Goal: Information Seeking & Learning: Learn about a topic

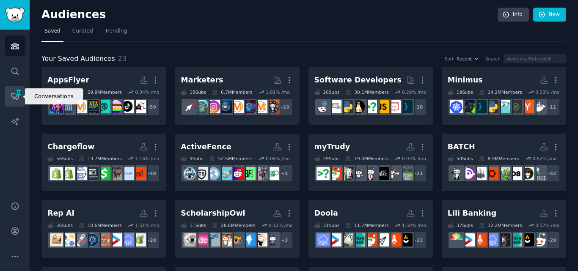
click at [20, 94] on span "448" at bounding box center [19, 93] width 8 height 6
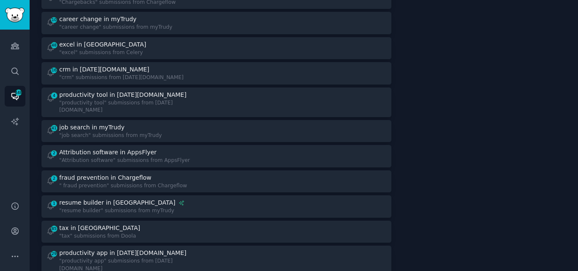
scroll to position [885, 0]
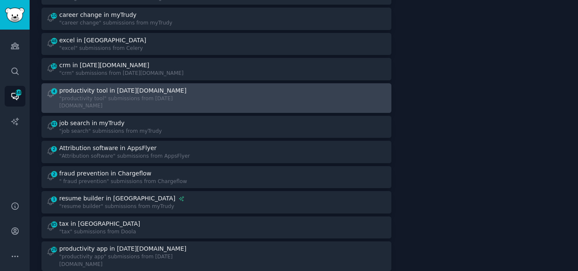
click at [121, 86] on div "productivity tool in [DATE][DOMAIN_NAME]" at bounding box center [122, 90] width 127 height 9
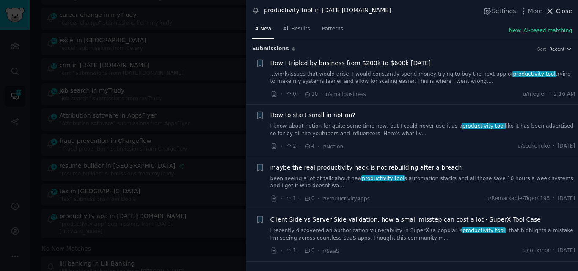
click at [551, 8] on icon at bounding box center [549, 11] width 9 height 9
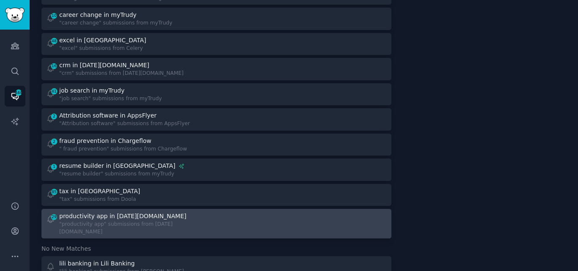
click at [140, 212] on div "productivity app in [DATE][DOMAIN_NAME]" at bounding box center [122, 216] width 127 height 9
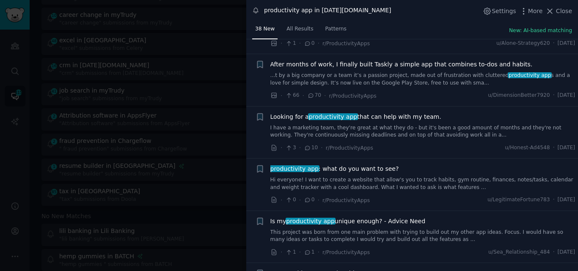
scroll to position [278, 0]
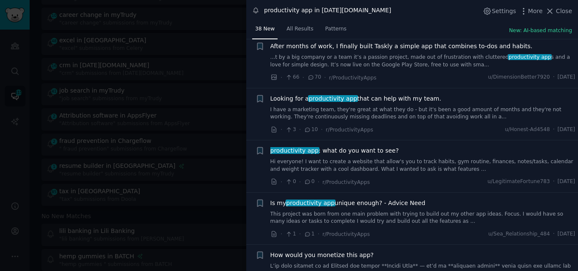
click at [348, 113] on link "I have a marketing team, they're great at what they do - but it's been a good a…" at bounding box center [422, 113] width 305 height 15
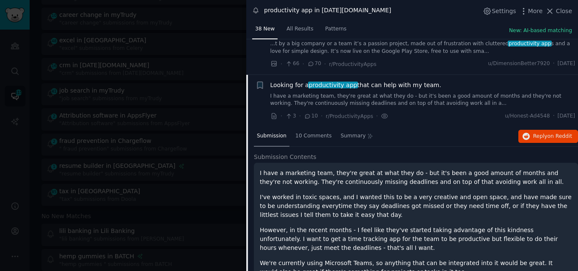
scroll to position [291, 0]
drag, startPoint x: 439, startPoint y: 51, endPoint x: 269, endPoint y: 85, distance: 172.5
click at [269, 85] on div "+ Looking for a productivity app that can help with my team. I have a marketing…" at bounding box center [415, 102] width 320 height 40
copy span "Looking for a productivity app that can help with my team."
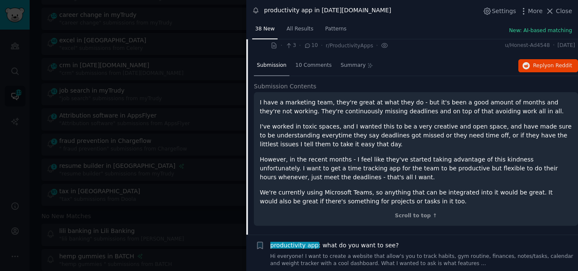
scroll to position [374, 0]
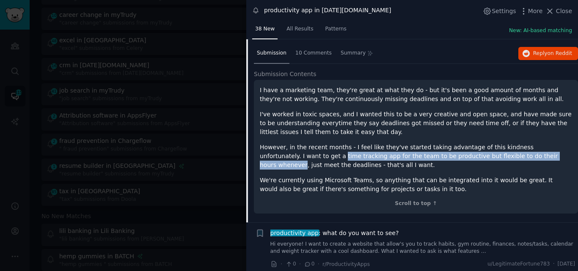
drag, startPoint x: 275, startPoint y: 157, endPoint x: 502, endPoint y: 156, distance: 227.1
click at [502, 156] on p "However, in the recent months - I feel like they've started taking advantage of…" at bounding box center [416, 156] width 312 height 27
copy p "time tracking app for the team to be productive but flexible to do their hours …"
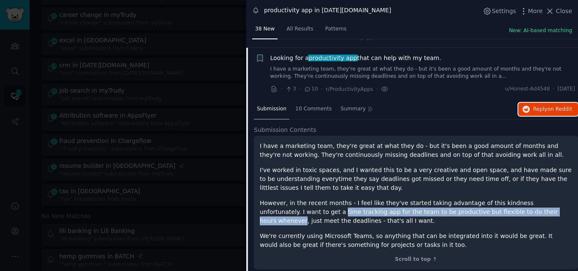
scroll to position [310, 0]
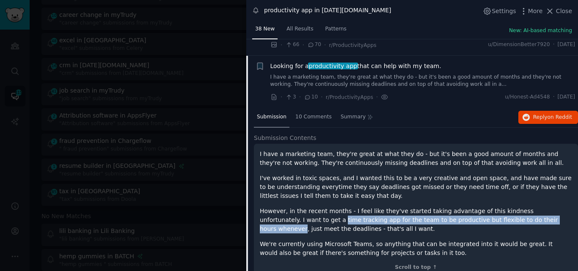
click at [290, 66] on span "Looking for a productivity app that can help with my team." at bounding box center [355, 66] width 171 height 9
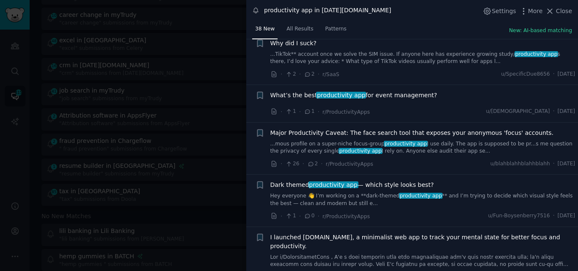
scroll to position [764, 0]
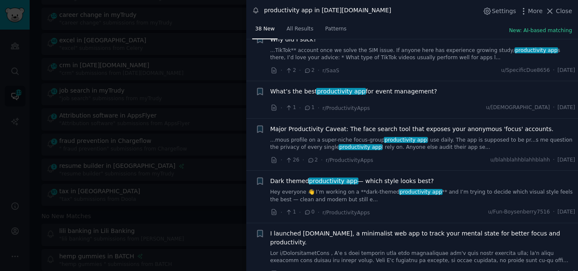
click at [361, 90] on span "What’s the best productivity app for event management?" at bounding box center [353, 91] width 167 height 9
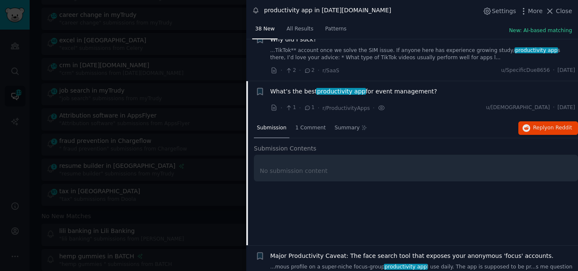
scroll to position [806, 0]
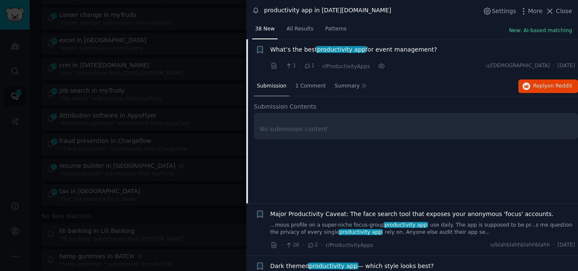
drag, startPoint x: 429, startPoint y: 50, endPoint x: 269, endPoint y: 51, distance: 160.3
click at [269, 51] on div "+ What’s the best productivity app for event management? · 1 · 1 · r/Productivi…" at bounding box center [415, 57] width 320 height 25
copy span "What’s the best productivity app for event management?"
click at [293, 49] on span "What’s the best productivity app for event management?" at bounding box center [353, 49] width 167 height 9
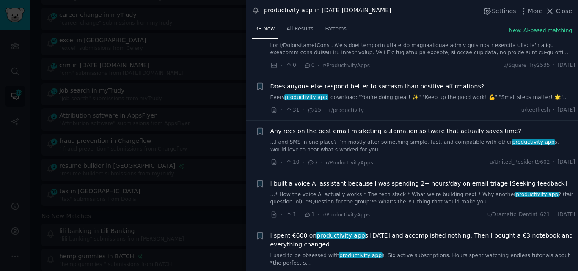
scroll to position [1042, 0]
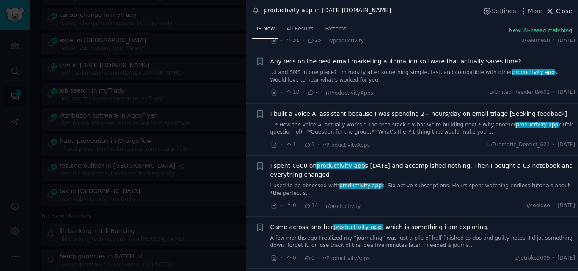
click at [552, 11] on icon at bounding box center [550, 11] width 5 height 5
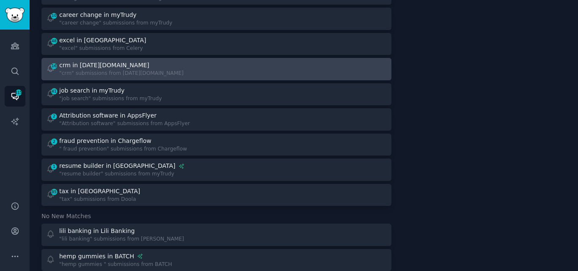
click at [206, 58] on link "16 crm in Monday.com "crm" submissions from Monday.com" at bounding box center [216, 69] width 350 height 22
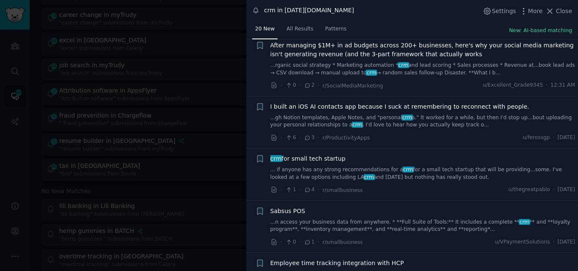
scroll to position [344, 0]
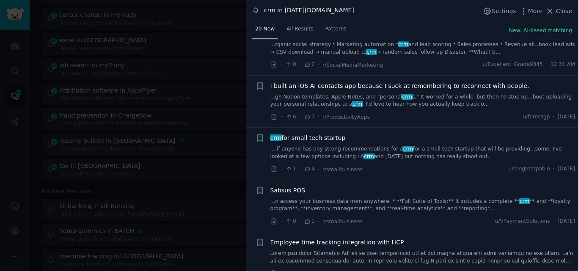
click at [427, 156] on link "... if anyone has any strong recommendations for a crm for a small tech startup…" at bounding box center [422, 152] width 305 height 15
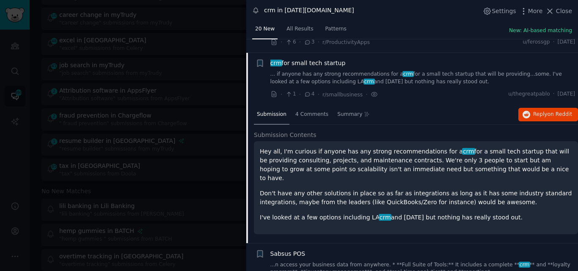
scroll to position [433, 0]
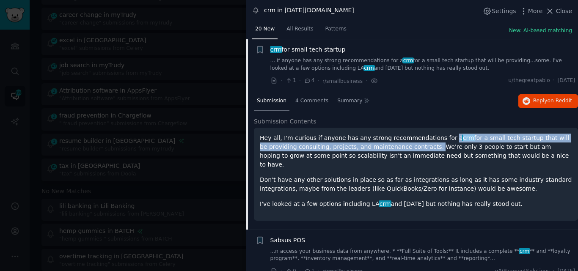
drag, startPoint x: 434, startPoint y: 140, endPoint x: 387, endPoint y: 149, distance: 48.8
click at [387, 149] on p "Hey all, I'm curious if anyone has any strong recommendations for a crm for a s…" at bounding box center [416, 152] width 312 height 36
copy p "a crm for a small tech startup that will be providing consulting, projects, and…"
drag, startPoint x: 344, startPoint y: 50, endPoint x: 269, endPoint y: 49, distance: 74.9
click at [269, 49] on div "Bookmark this conversation + crm for small tech startup ... if anyone has any s…" at bounding box center [415, 65] width 320 height 40
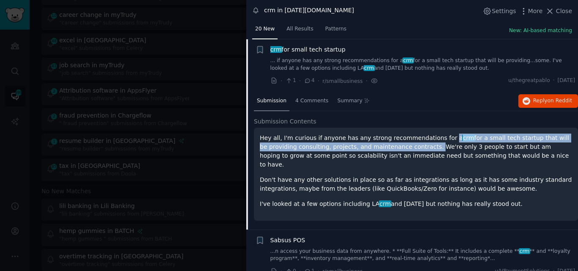
copy span "crm for small tech startup"
click at [554, 7] on icon at bounding box center [549, 11] width 9 height 9
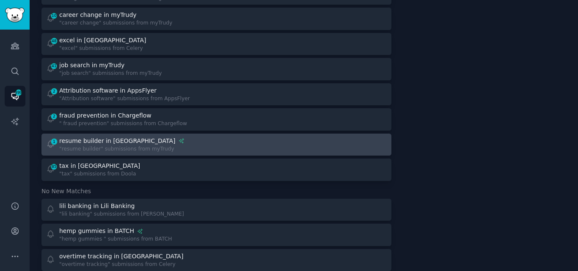
click at [195, 137] on div "1 resume builder in myTrudy "resume builder" submissions from myTrudy" at bounding box center [128, 145] width 165 height 16
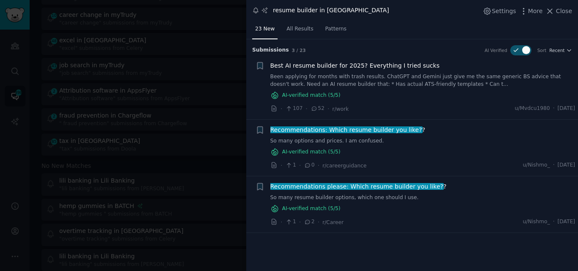
click at [363, 81] on link "Been applying for months with trash results. ChatGPT and Gemini just give me th…" at bounding box center [422, 80] width 305 height 15
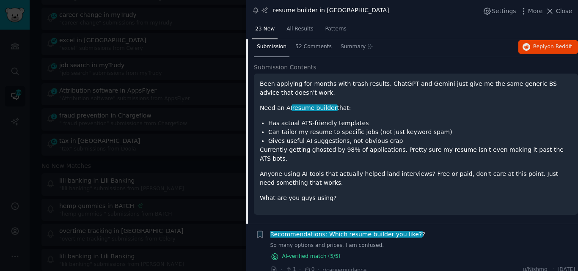
scroll to position [81, 0]
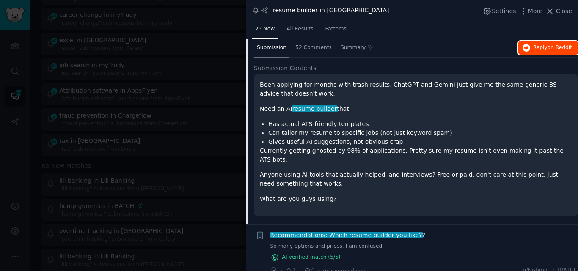
click at [536, 49] on span "Reply on Reddit" at bounding box center [552, 48] width 39 height 8
click at [557, 11] on button "Close" at bounding box center [558, 11] width 27 height 9
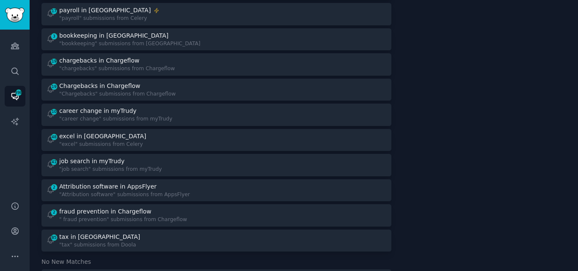
scroll to position [780, 0]
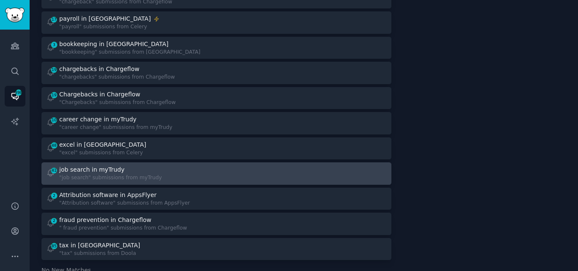
click at [113, 165] on div "job search in myTrudy" at bounding box center [91, 169] width 65 height 9
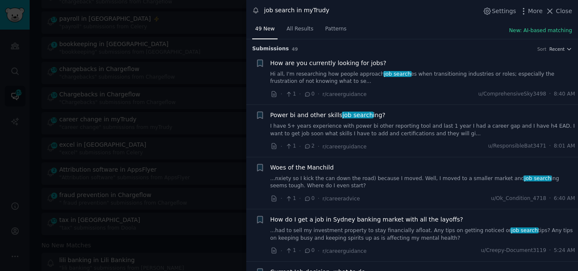
click at [313, 63] on span "How are you currently looking for jobs?" at bounding box center [328, 63] width 116 height 9
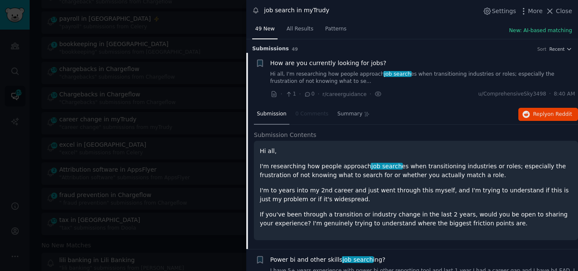
scroll to position [14, 0]
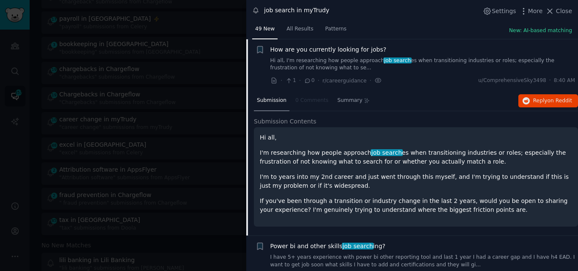
click at [559, 10] on span "Close" at bounding box center [564, 11] width 16 height 9
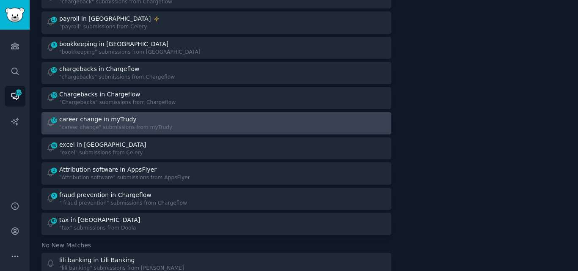
click at [107, 115] on div "career change in myTrudy" at bounding box center [97, 119] width 77 height 9
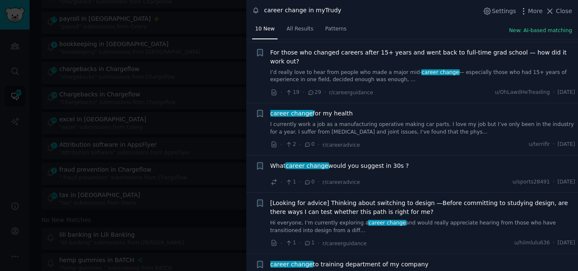
scroll to position [229, 0]
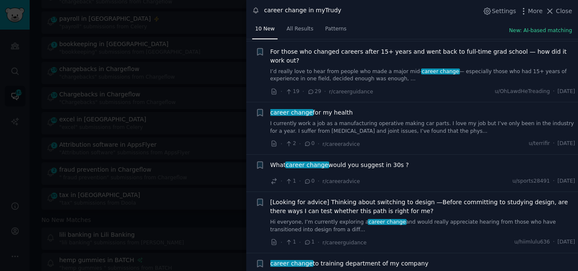
click at [340, 161] on span "What career change would you suggest in 30s ?" at bounding box center [339, 165] width 139 height 9
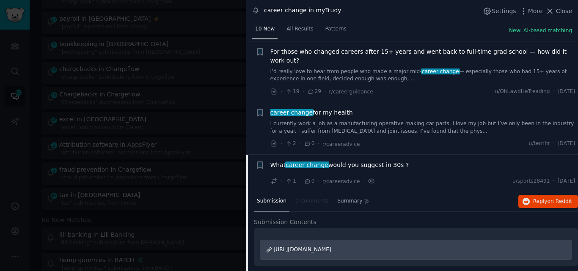
scroll to position [336, 0]
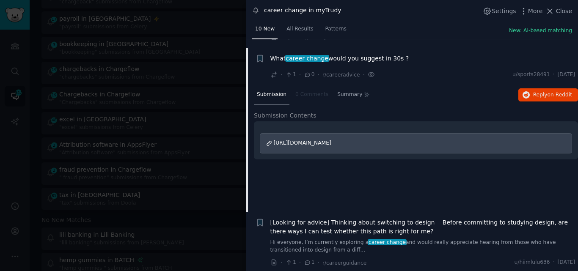
click at [331, 140] on span "https://www.reddit.com/r/careerguidance/comments/1o3vhqy/what_career_change_wou…" at bounding box center [303, 143] width 58 height 6
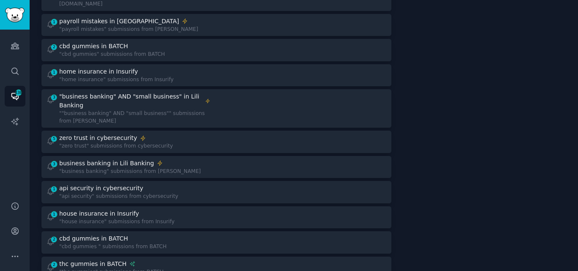
scroll to position [368, 0]
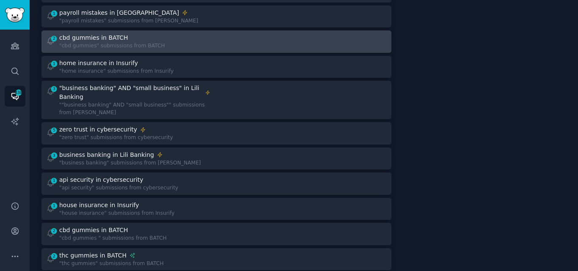
click at [128, 38] on link "2 cbd gummies in BATCH "cbd gummies" submissions from BATCH" at bounding box center [216, 41] width 350 height 22
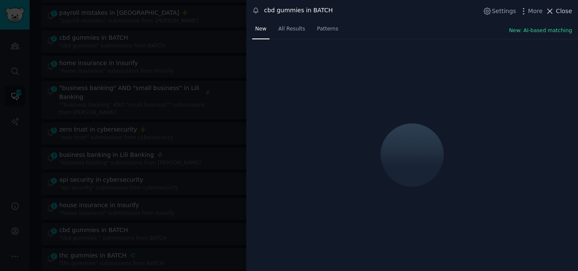
click at [558, 13] on span "Close" at bounding box center [564, 11] width 16 height 9
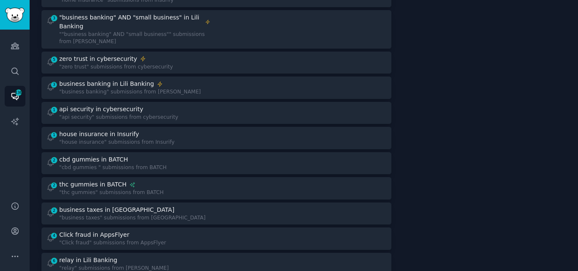
scroll to position [417, 0]
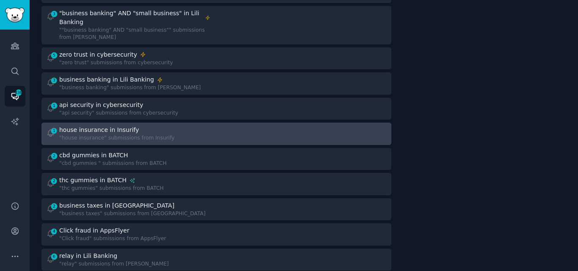
click at [77, 135] on div ""house insurance" submissions from Insurify" at bounding box center [116, 139] width 115 height 8
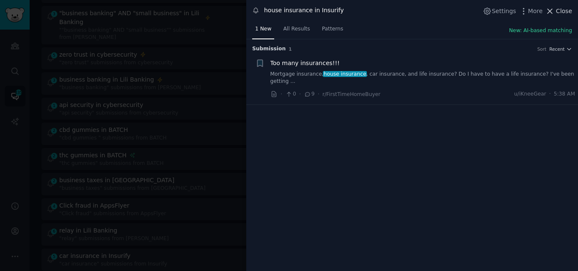
click at [552, 10] on icon at bounding box center [549, 11] width 9 height 9
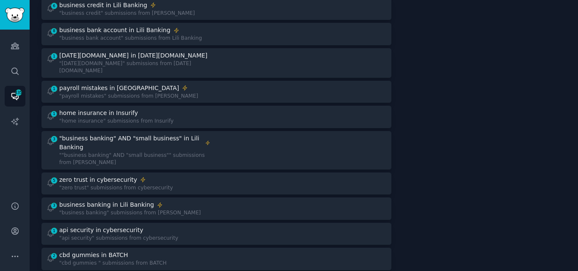
scroll to position [288, 0]
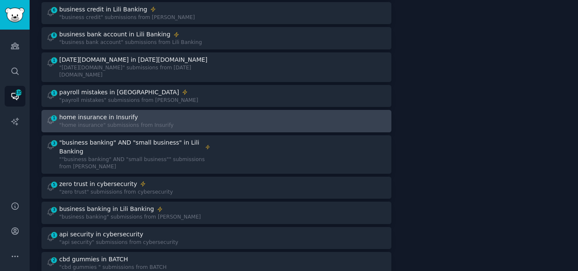
click at [174, 113] on div "1 home insurance in Insurify "home insurance" submissions from Insurify" at bounding box center [128, 121] width 165 height 16
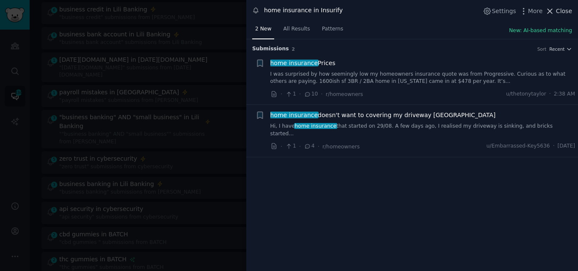
click at [552, 13] on icon at bounding box center [549, 11] width 9 height 9
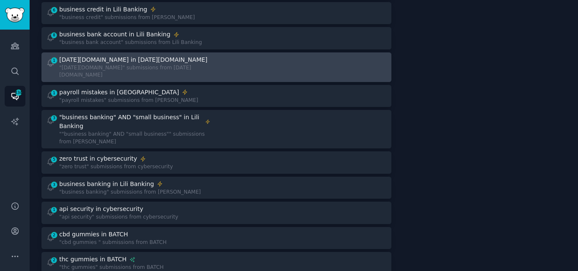
click at [107, 64] on div ""[DATE][DOMAIN_NAME]" submissions from [DATE][DOMAIN_NAME]" at bounding box center [134, 71] width 151 height 15
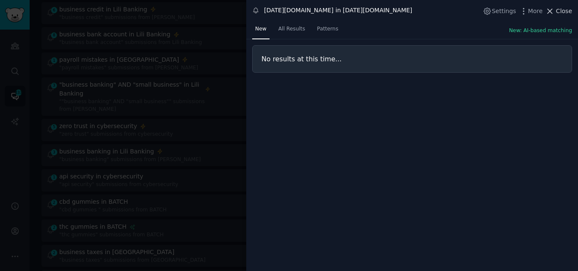
click at [553, 8] on icon at bounding box center [549, 11] width 9 height 9
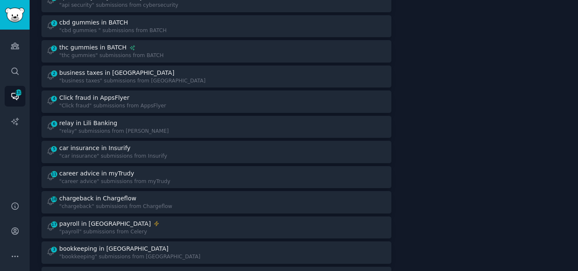
scroll to position [472, 0]
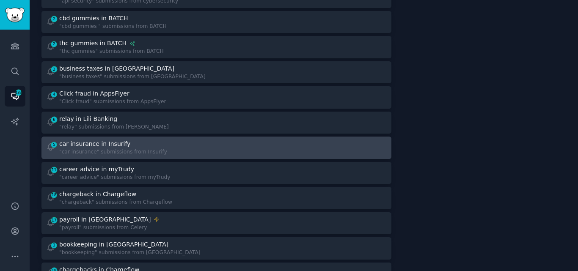
click at [152, 140] on div "car insurance in Insurify" at bounding box center [113, 144] width 108 height 9
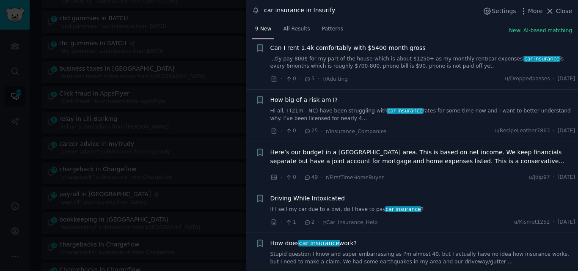
scroll to position [239, 0]
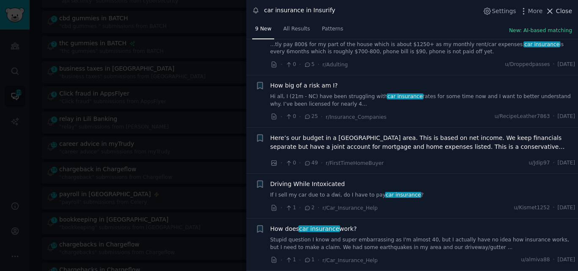
click at [554, 14] on icon at bounding box center [549, 11] width 9 height 9
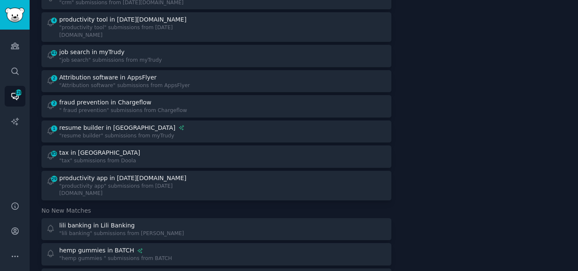
scroll to position [805, 0]
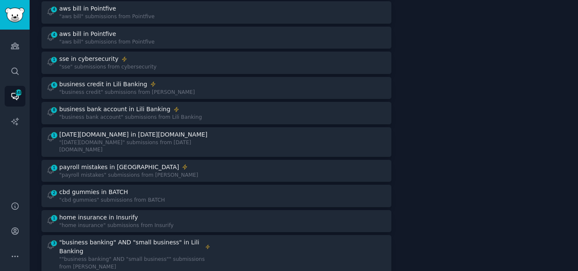
scroll to position [225, 0]
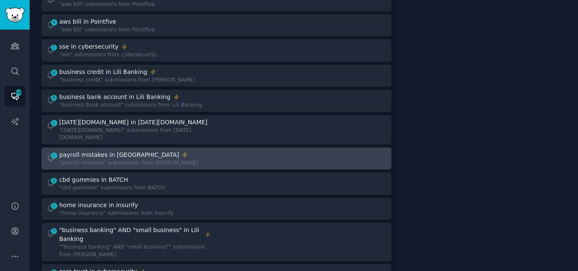
click at [86, 151] on div "payroll mistakes in [GEOGRAPHIC_DATA]" at bounding box center [119, 155] width 120 height 9
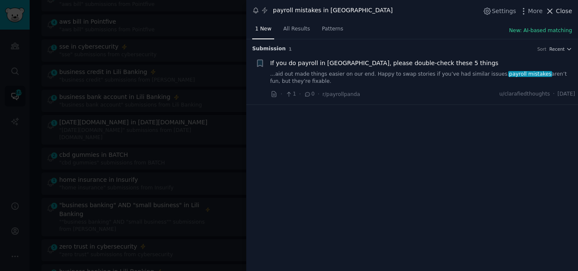
click at [552, 11] on icon at bounding box center [550, 11] width 5 height 5
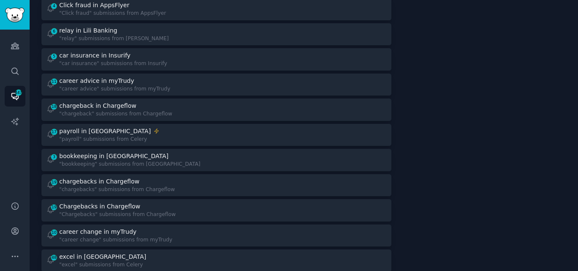
scroll to position [672, 0]
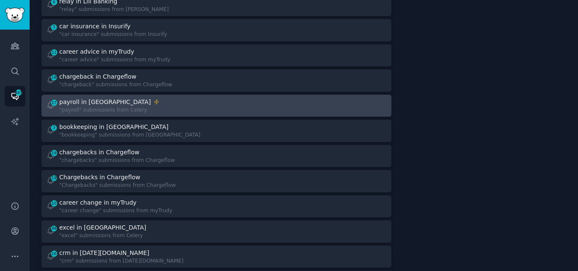
click at [133, 98] on div "payroll in [GEOGRAPHIC_DATA]" at bounding box center [109, 102] width 100 height 9
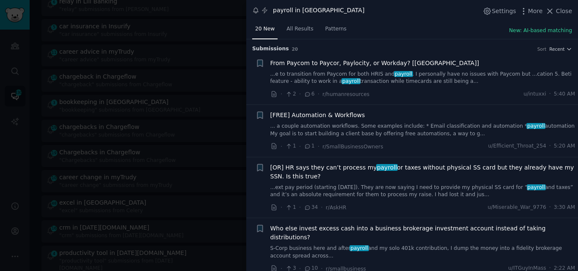
click at [353, 75] on link "...e to transition from Paycom for both HRIS and payroll . I personally have no…" at bounding box center [422, 78] width 305 height 15
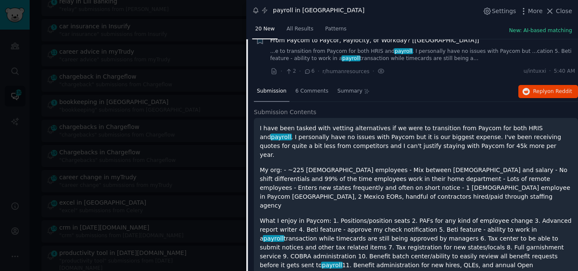
scroll to position [20, 0]
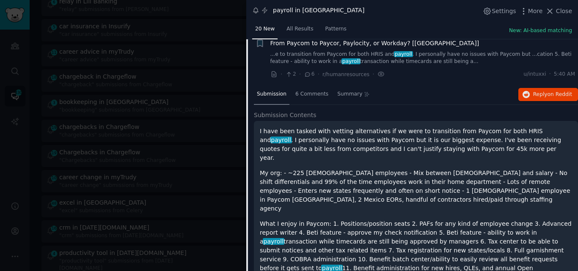
click at [325, 44] on span "From Paycom to Paycor, Paylocity, or Workday? [[GEOGRAPHIC_DATA]]" at bounding box center [374, 43] width 209 height 9
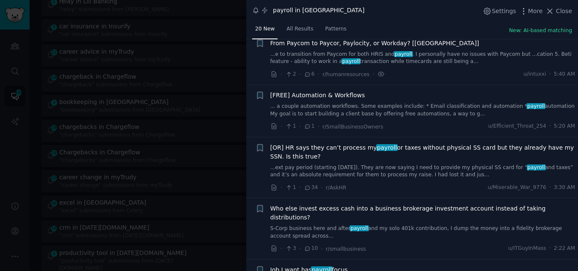
scroll to position [14, 0]
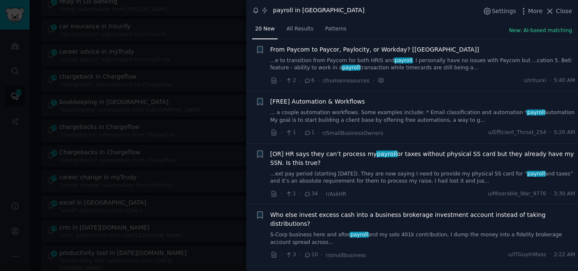
click at [307, 121] on link "... a couple automation workflows. Some examples include: * Email classificatio…" at bounding box center [422, 116] width 305 height 15
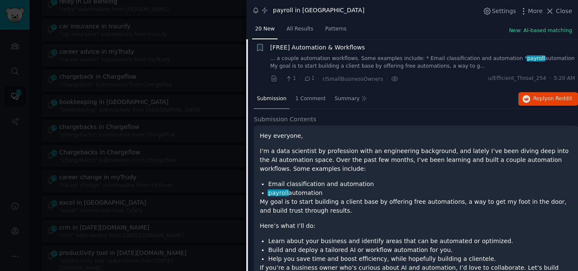
scroll to position [65, 0]
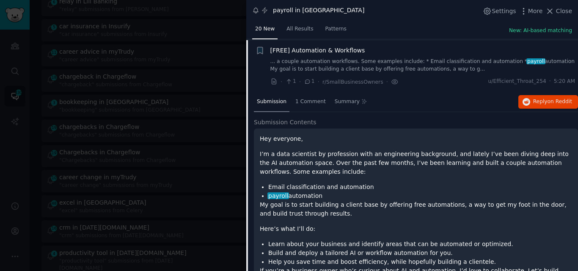
click at [315, 49] on span "[FREE] Automation & Workflows" at bounding box center [317, 50] width 95 height 9
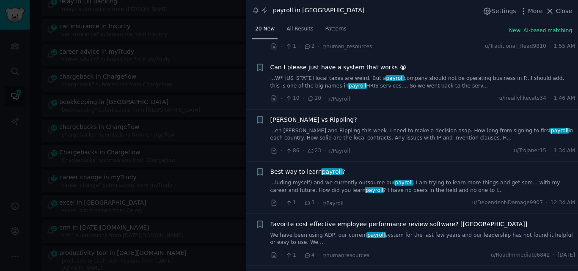
scroll to position [277, 0]
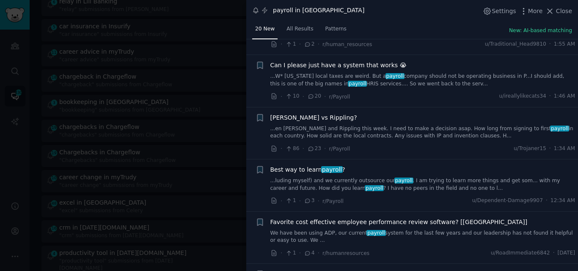
click at [360, 74] on link "...W* [US_STATE] local taxes are weird. But a payroll company should not be ope…" at bounding box center [422, 80] width 305 height 15
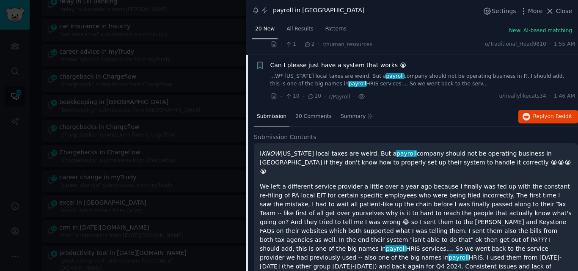
scroll to position [283, 0]
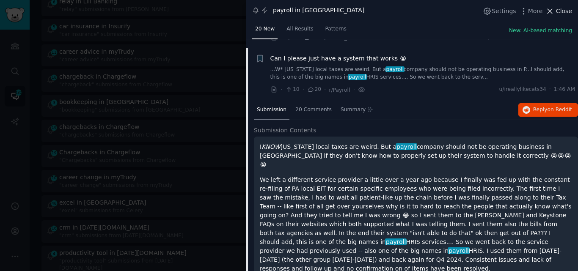
click at [553, 11] on icon at bounding box center [549, 11] width 9 height 9
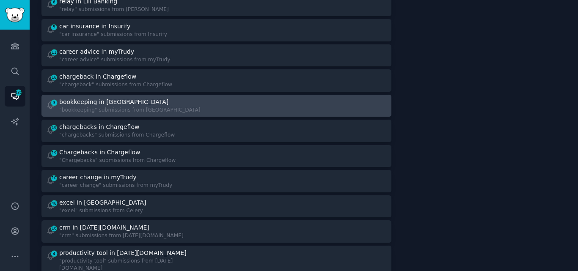
click at [106, 98] on div "bookkeeping in [GEOGRAPHIC_DATA]" at bounding box center [113, 102] width 109 height 9
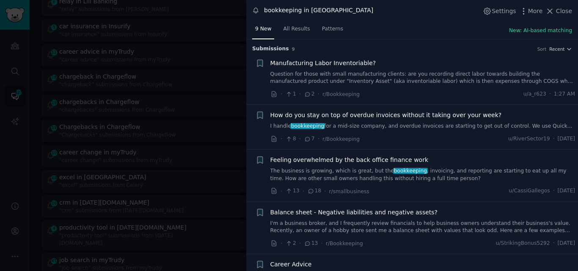
click at [339, 125] on link "I handle bookkeeping for a mid-size company, and overdue invoices are starting …" at bounding box center [422, 127] width 305 height 8
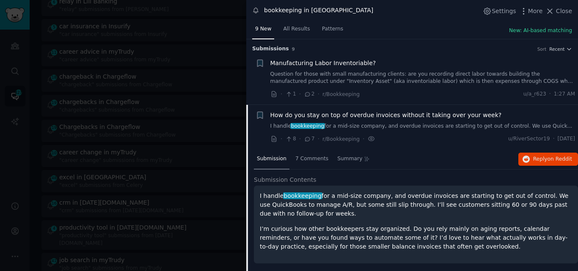
scroll to position [66, 0]
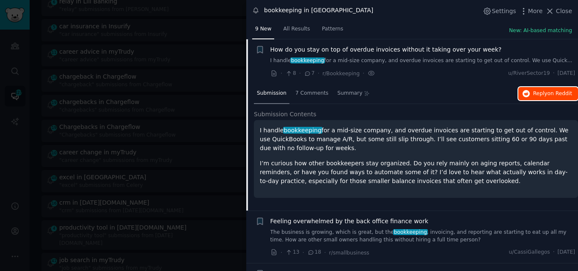
click at [533, 91] on span "Reply on Reddit" at bounding box center [552, 94] width 39 height 8
click at [358, 50] on span "How do you stay on top of overdue invoices without it taking over your week?" at bounding box center [385, 49] width 231 height 9
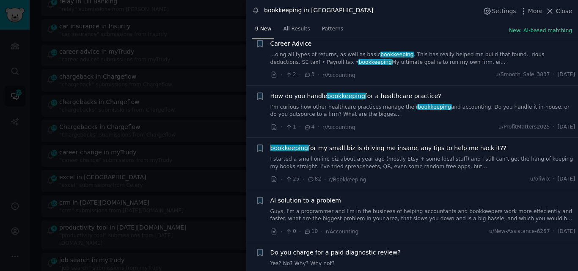
scroll to position [221, 0]
click at [343, 110] on link "I’m curious how other healthcare practices manage their bookkeeping and account…" at bounding box center [422, 110] width 305 height 15
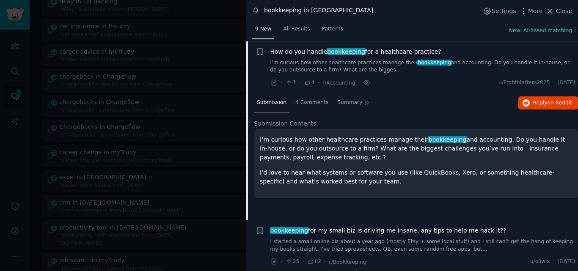
scroll to position [267, 0]
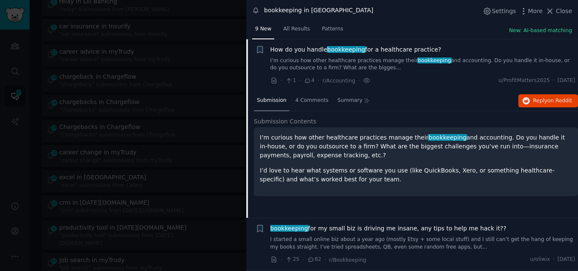
click at [308, 48] on span "How do you handle bookkeeping for a healthcare practice?" at bounding box center [355, 49] width 171 height 9
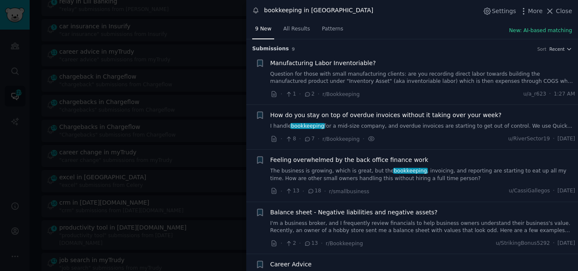
click at [339, 173] on link "The business is growing, which is great, but the bookkeeping , invoicing, and r…" at bounding box center [422, 174] width 305 height 15
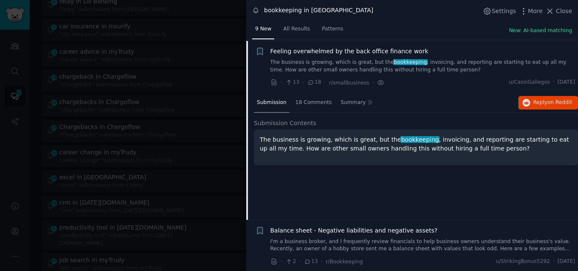
scroll to position [110, 0]
